Goal: Check status

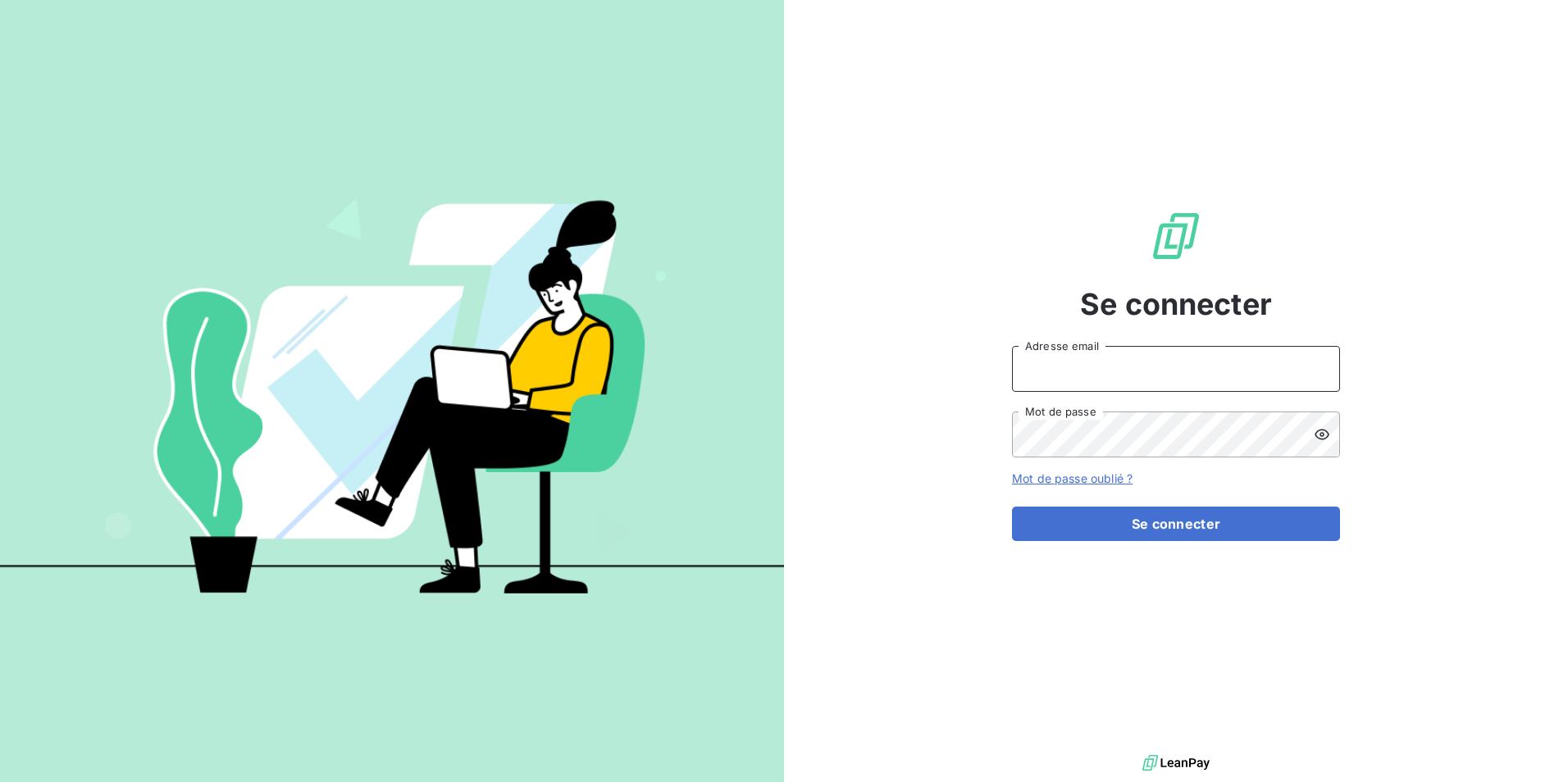
click at [1105, 367] on input "Adresse email" at bounding box center [1176, 369] width 328 height 46
type input "[EMAIL_ADDRESS][DOMAIN_NAME]"
click at [1012, 506] on button "Se connecter" at bounding box center [1176, 523] width 328 height 34
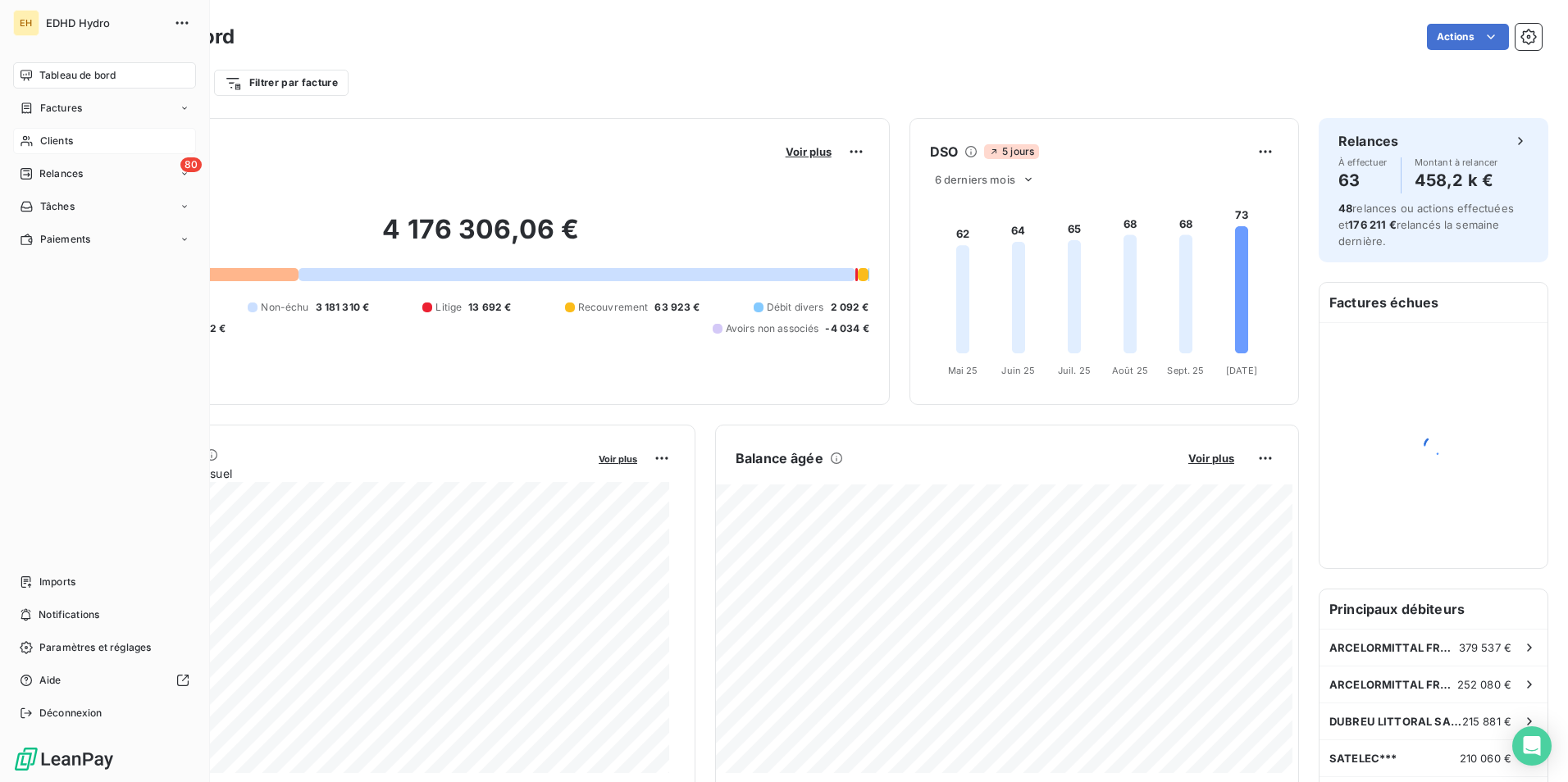
click at [56, 143] on span "Clients" at bounding box center [56, 141] width 33 height 15
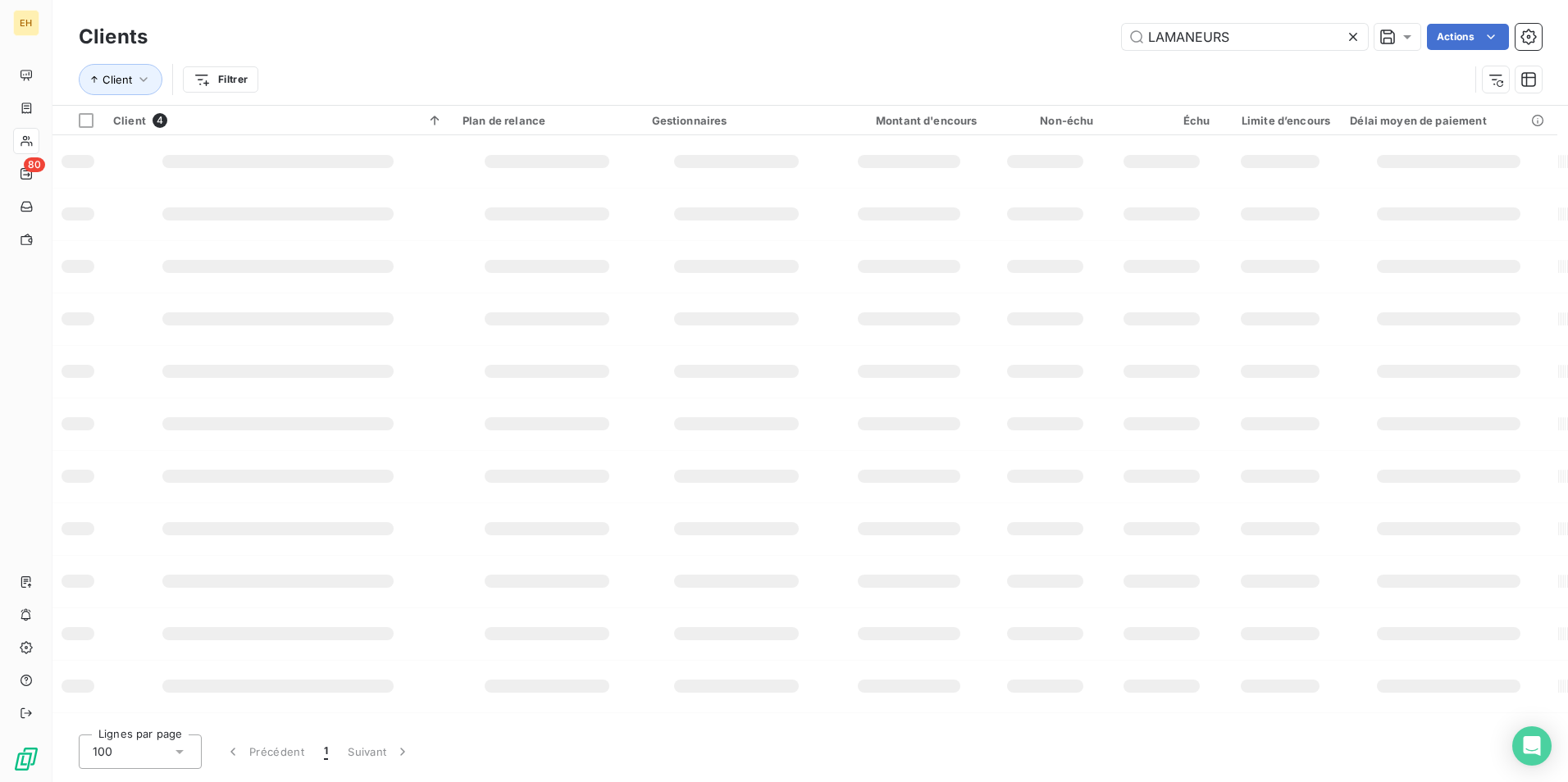
type input "LAMANEURS"
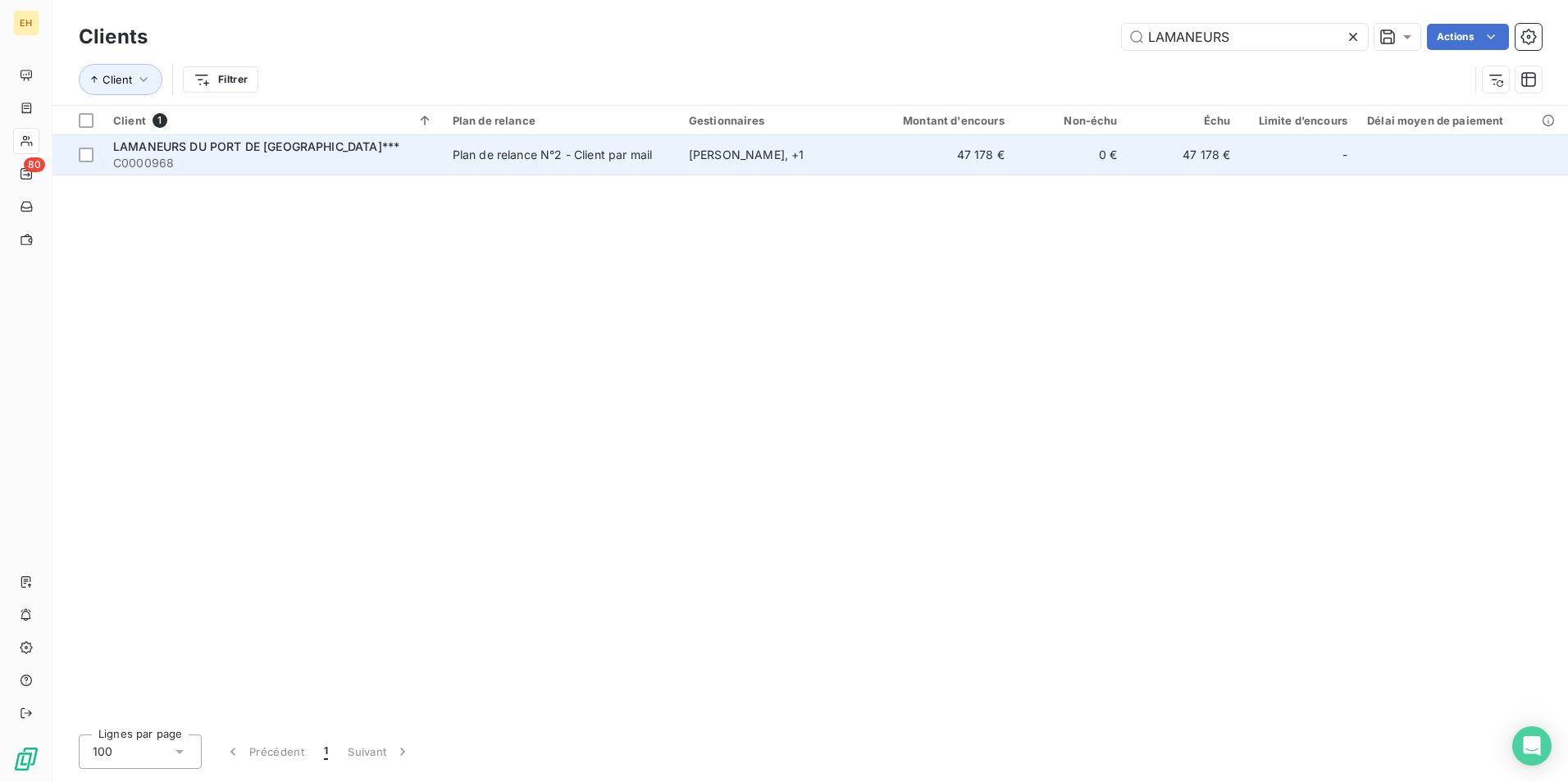
click at [465, 153] on div "Plan de relance N°2 - Client par mail" at bounding box center [552, 155] width 200 height 17
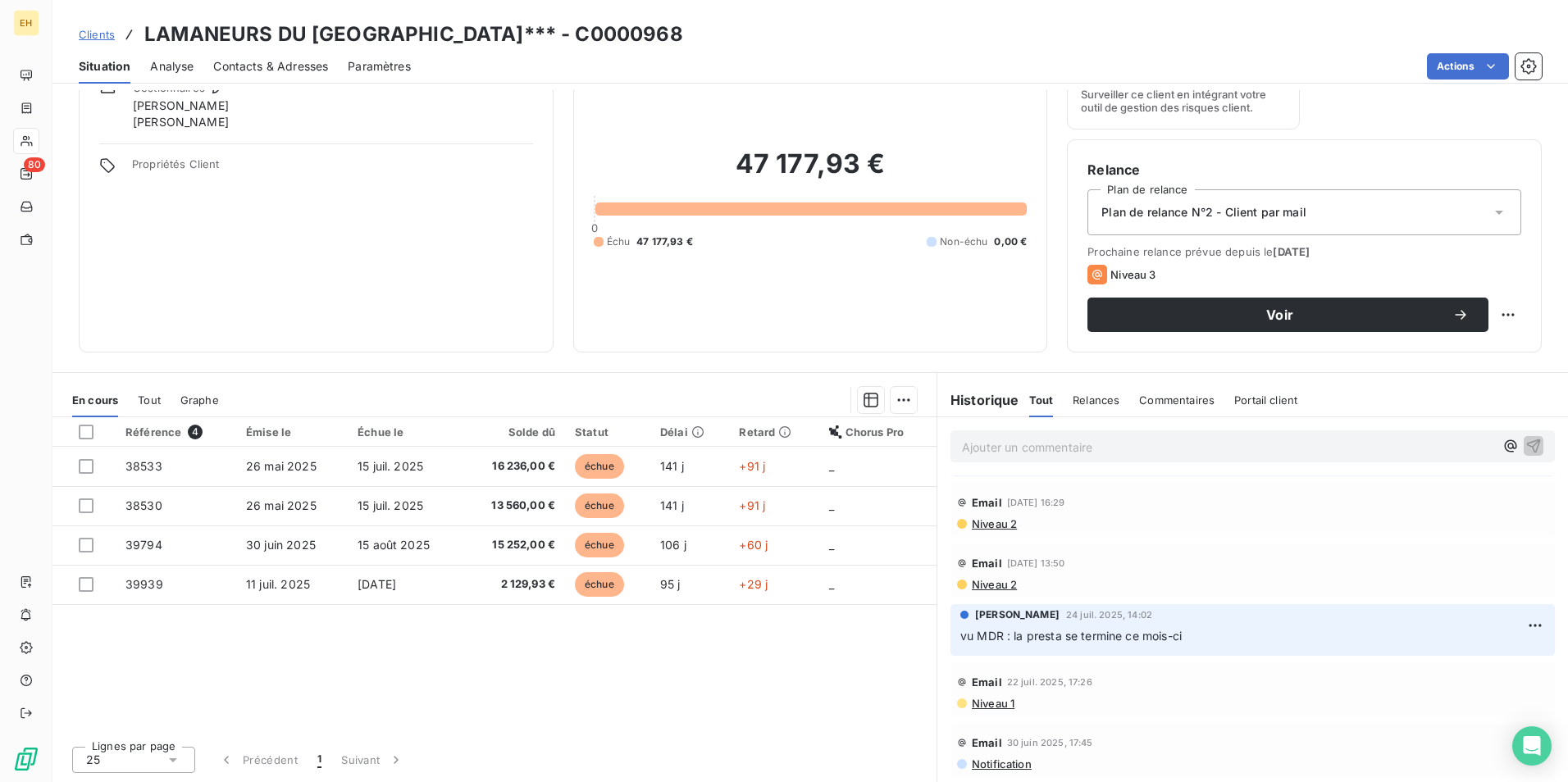
scroll to position [246, 0]
click at [992, 702] on span "Niveau 1" at bounding box center [993, 703] width 44 height 13
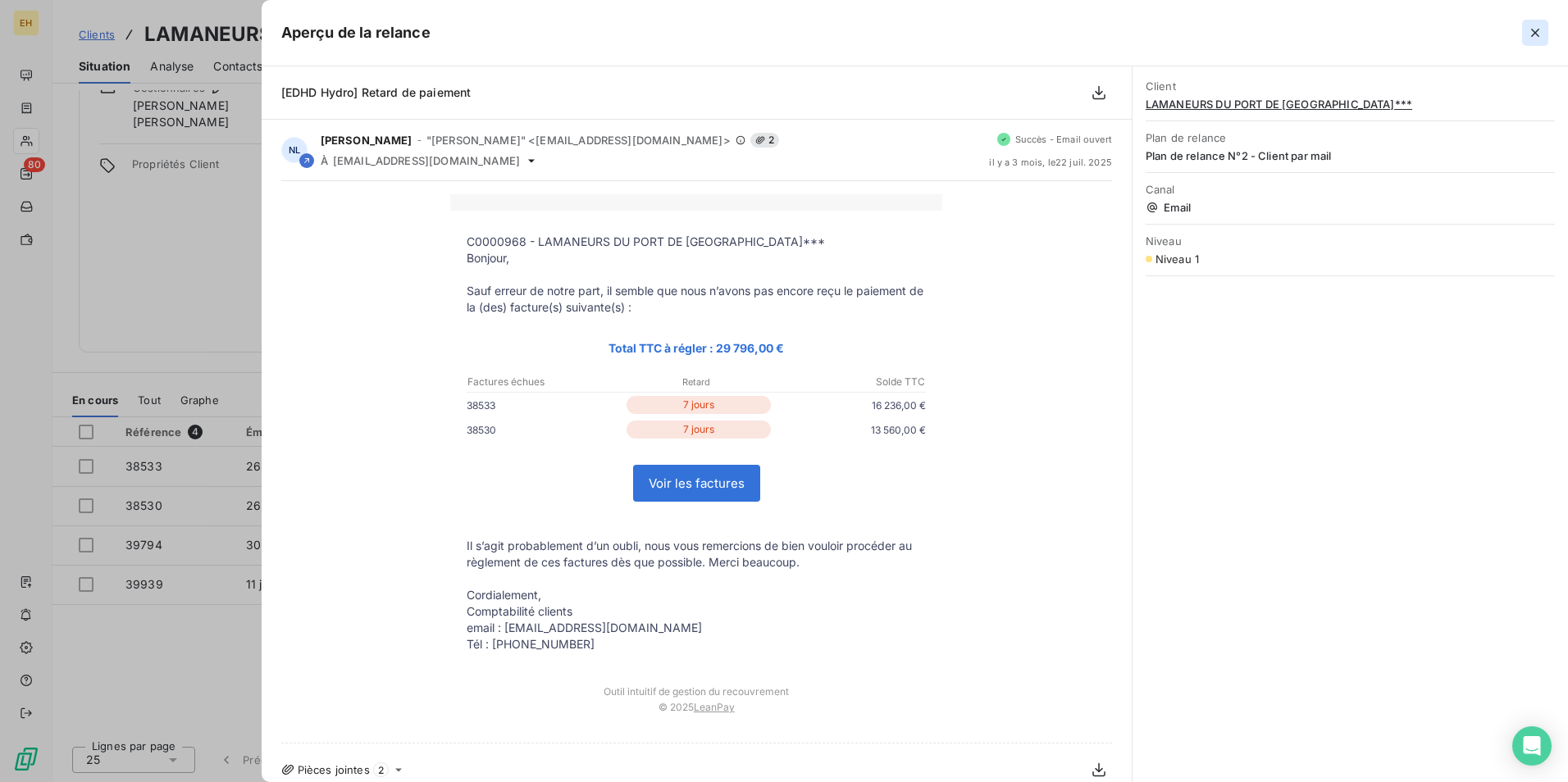
click at [1535, 34] on icon "button" at bounding box center [1535, 33] width 17 height 17
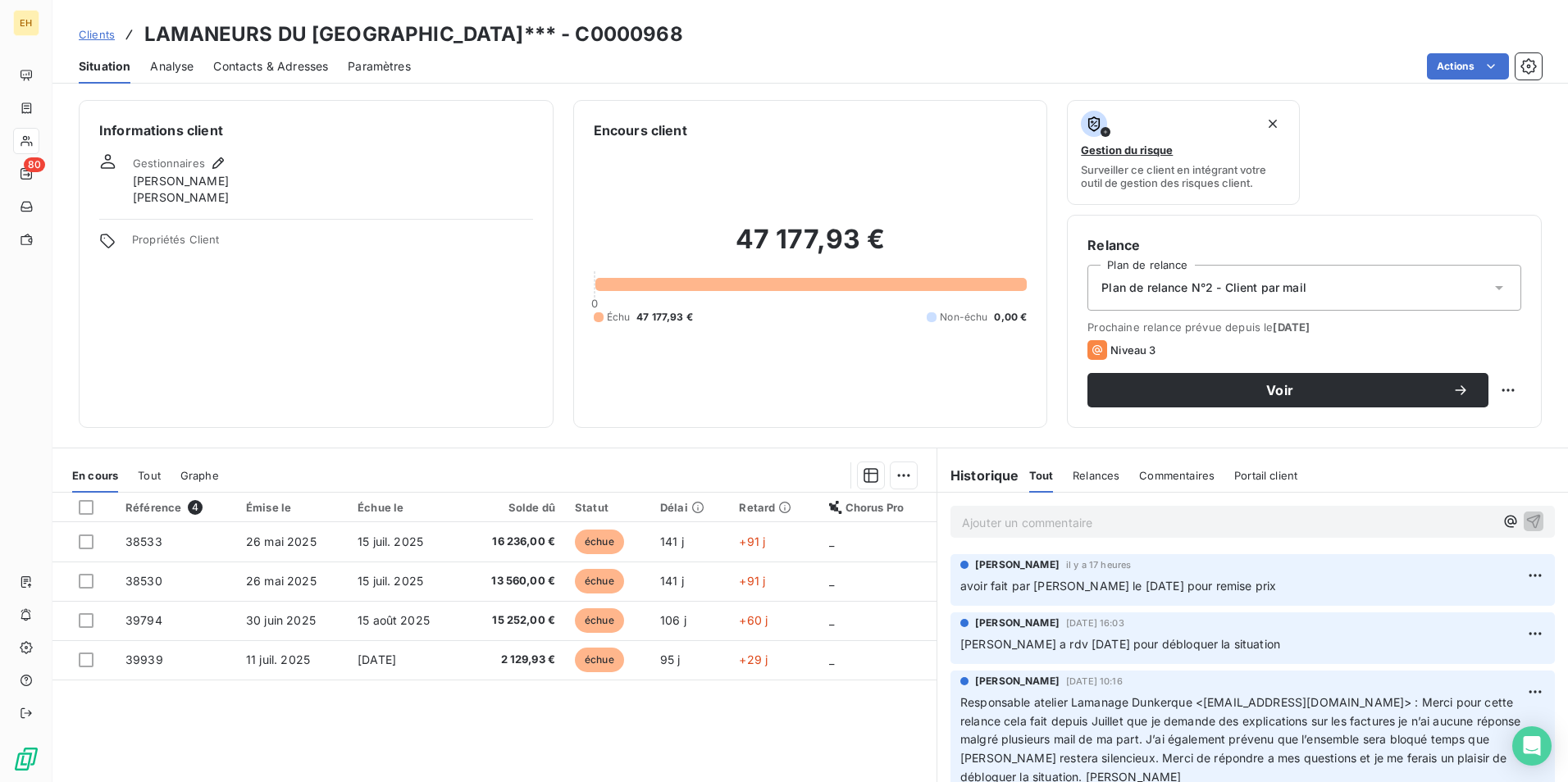
scroll to position [76, 0]
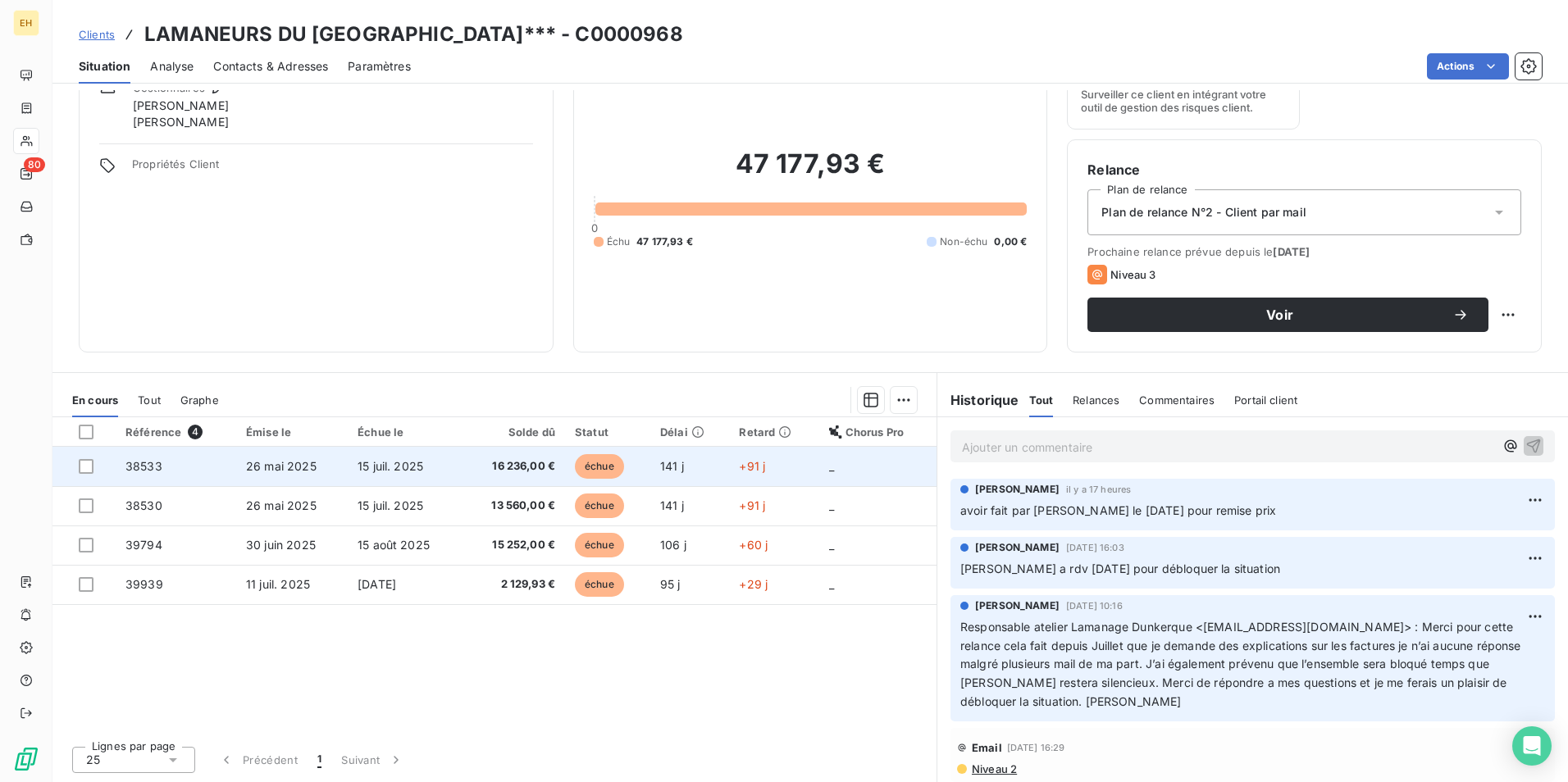
click at [517, 463] on span "16 236,00 €" at bounding box center [513, 467] width 84 height 17
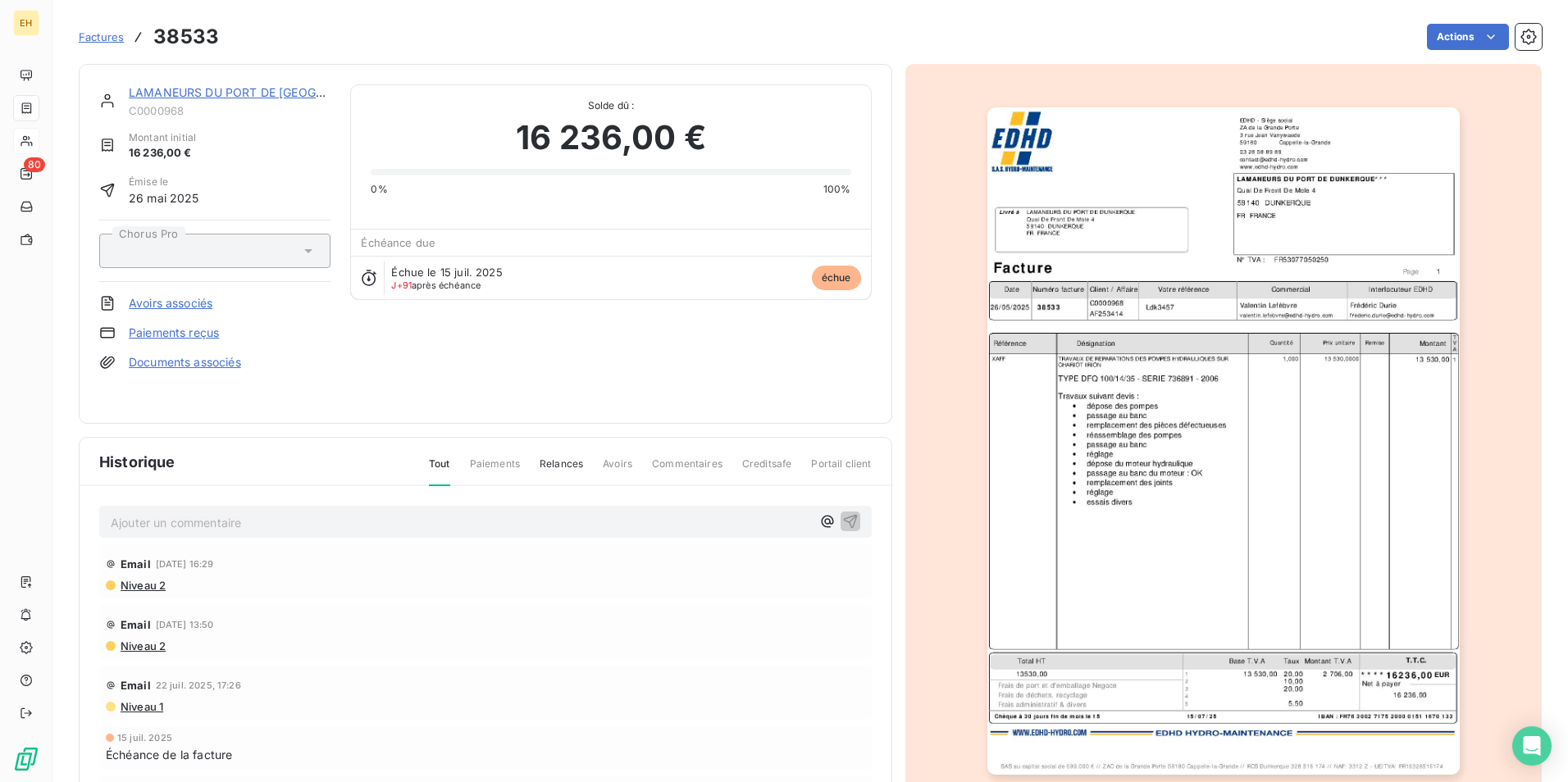
click at [256, 89] on link "LAMANEURS DU PORT DE [GEOGRAPHIC_DATA]***" at bounding box center [272, 92] width 287 height 14
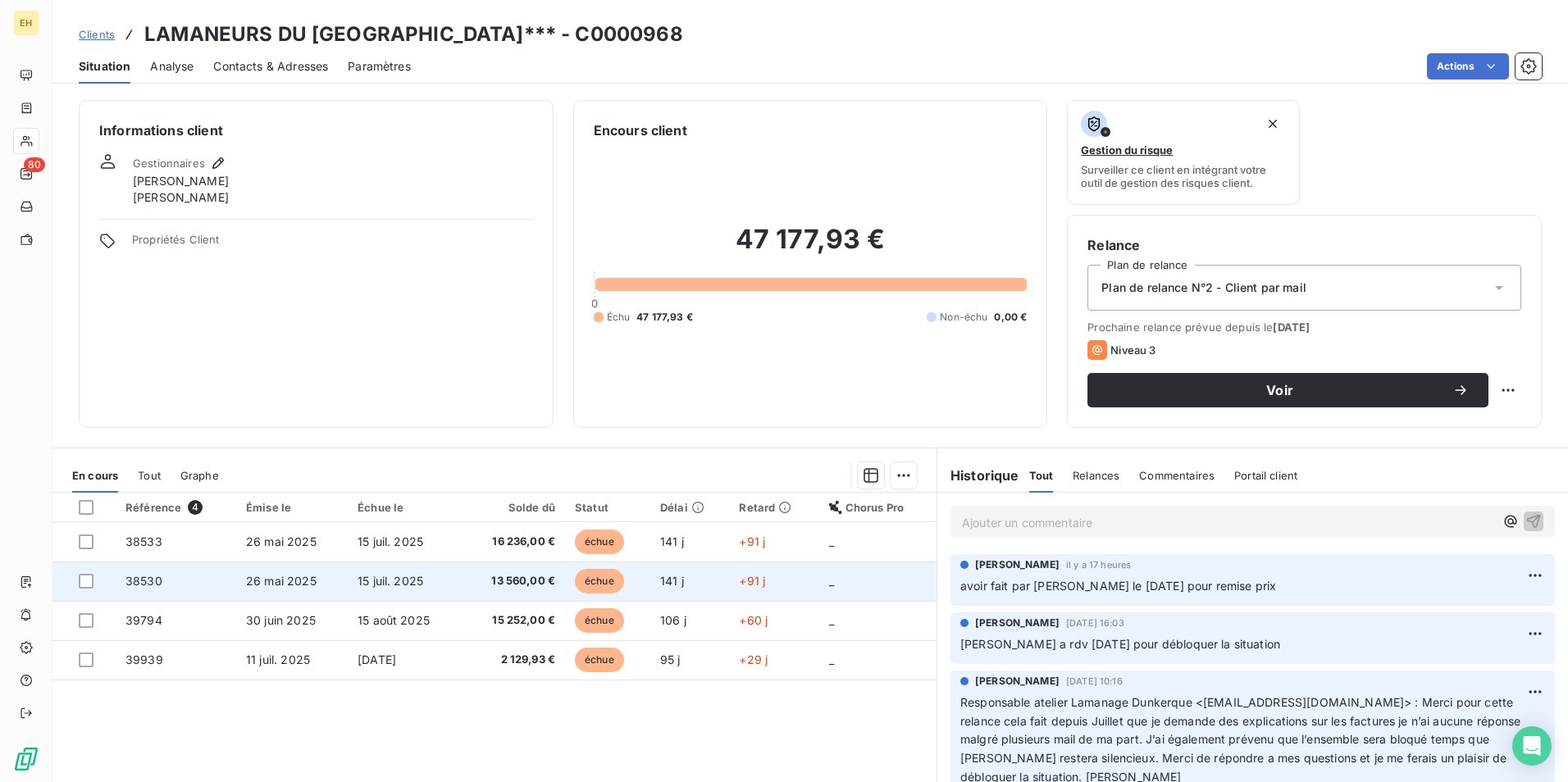
click at [551, 581] on span "13 560,00 €" at bounding box center [513, 581] width 84 height 17
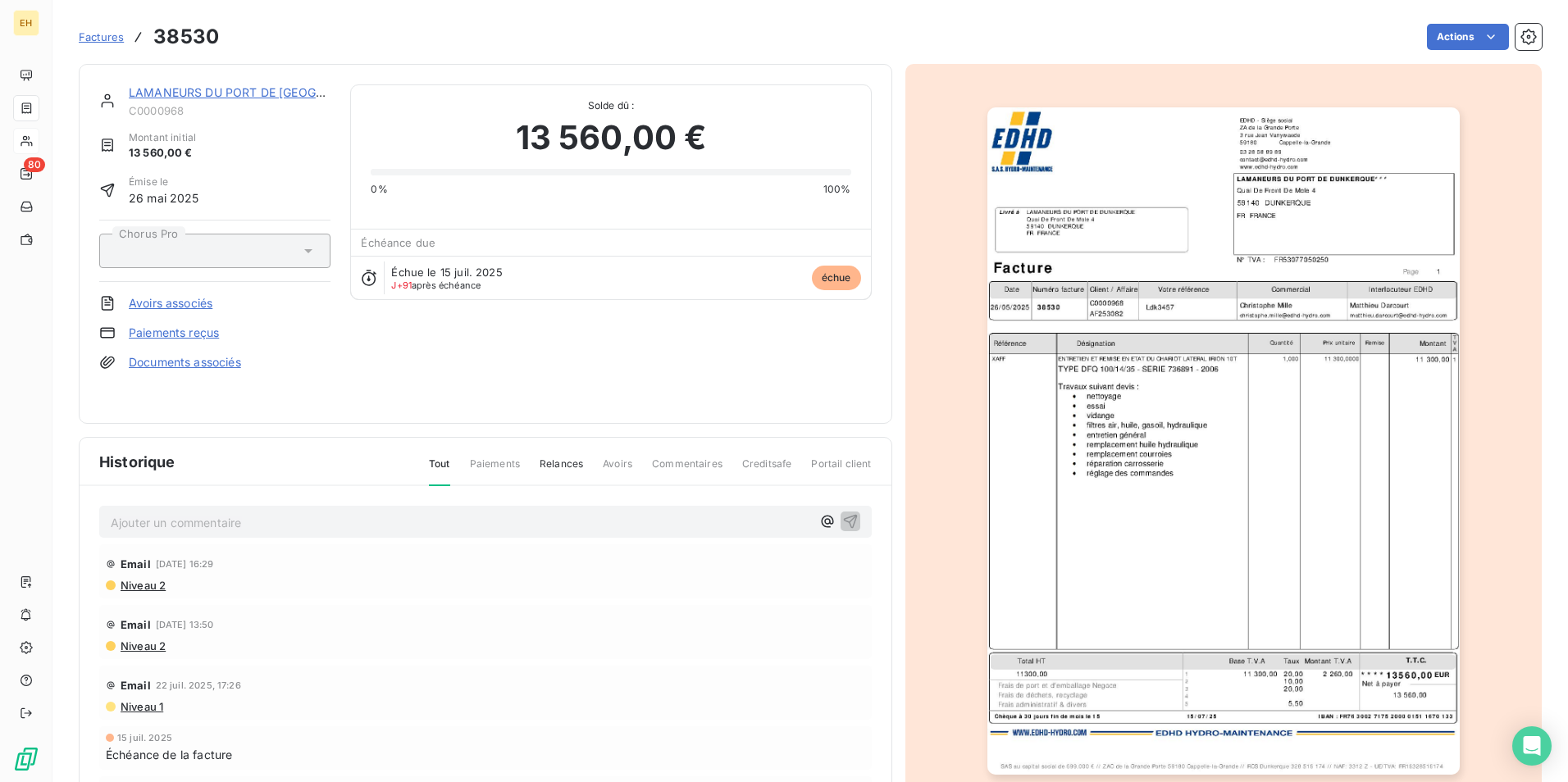
click at [183, 96] on link "LAMANEURS DU PORT DE [GEOGRAPHIC_DATA]***" at bounding box center [272, 92] width 287 height 14
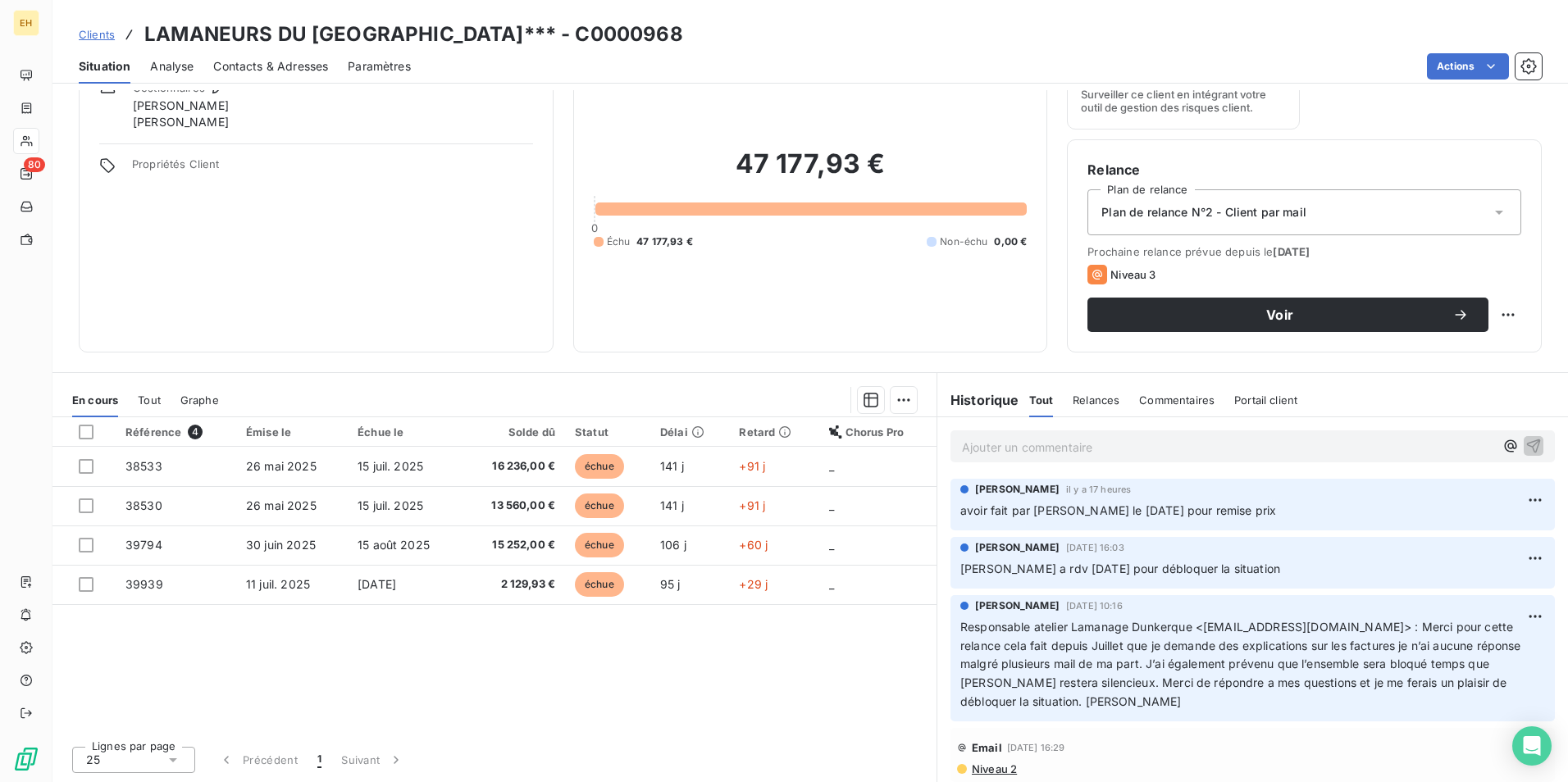
click at [802, 638] on div "Référence 4 Émise le Échue le Solde dû Statut Délai Retard Chorus Pro 38533 [DA…" at bounding box center [495, 575] width 884 height 316
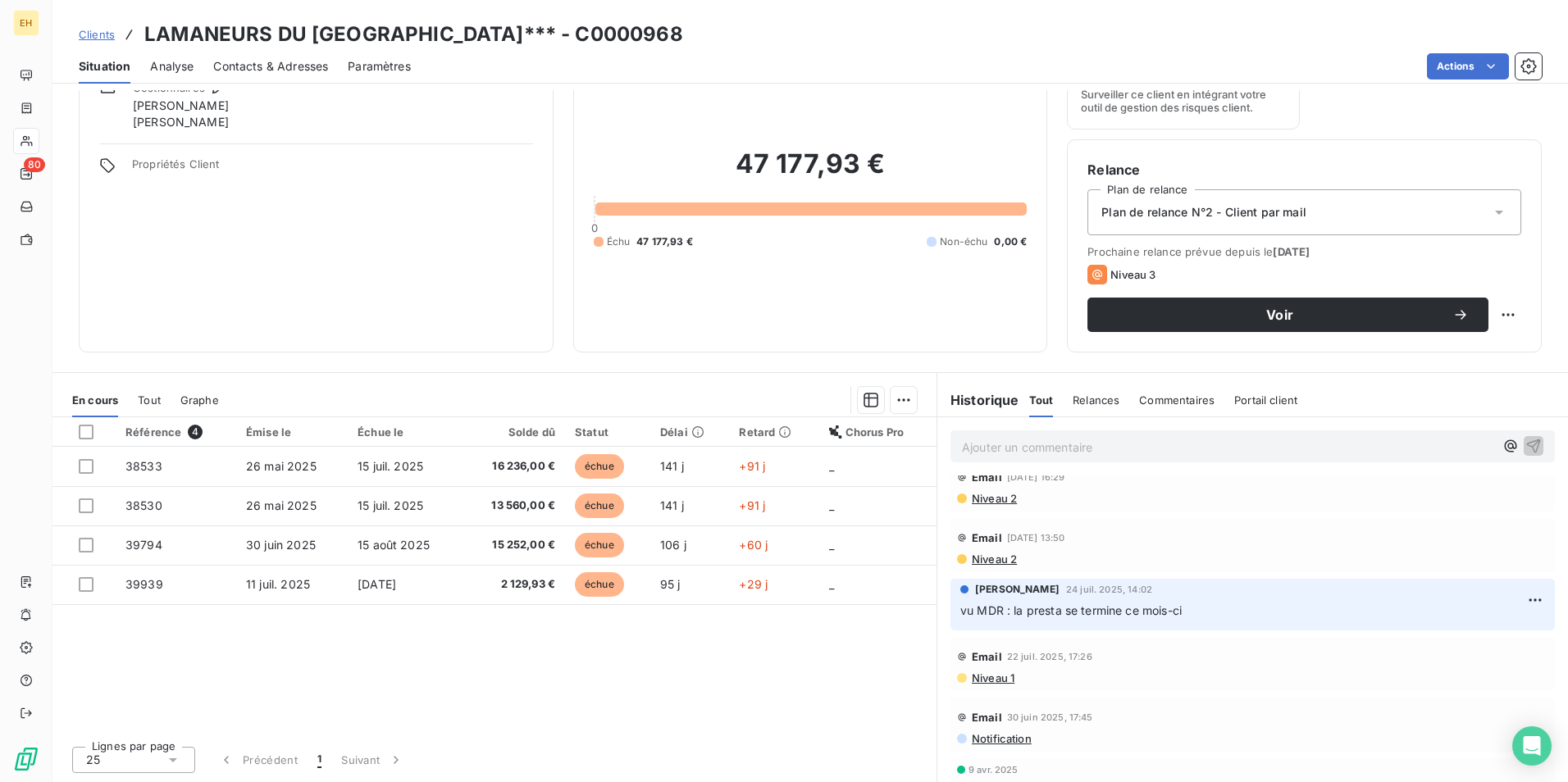
scroll to position [246, 0]
